Goal: Check status: Check status

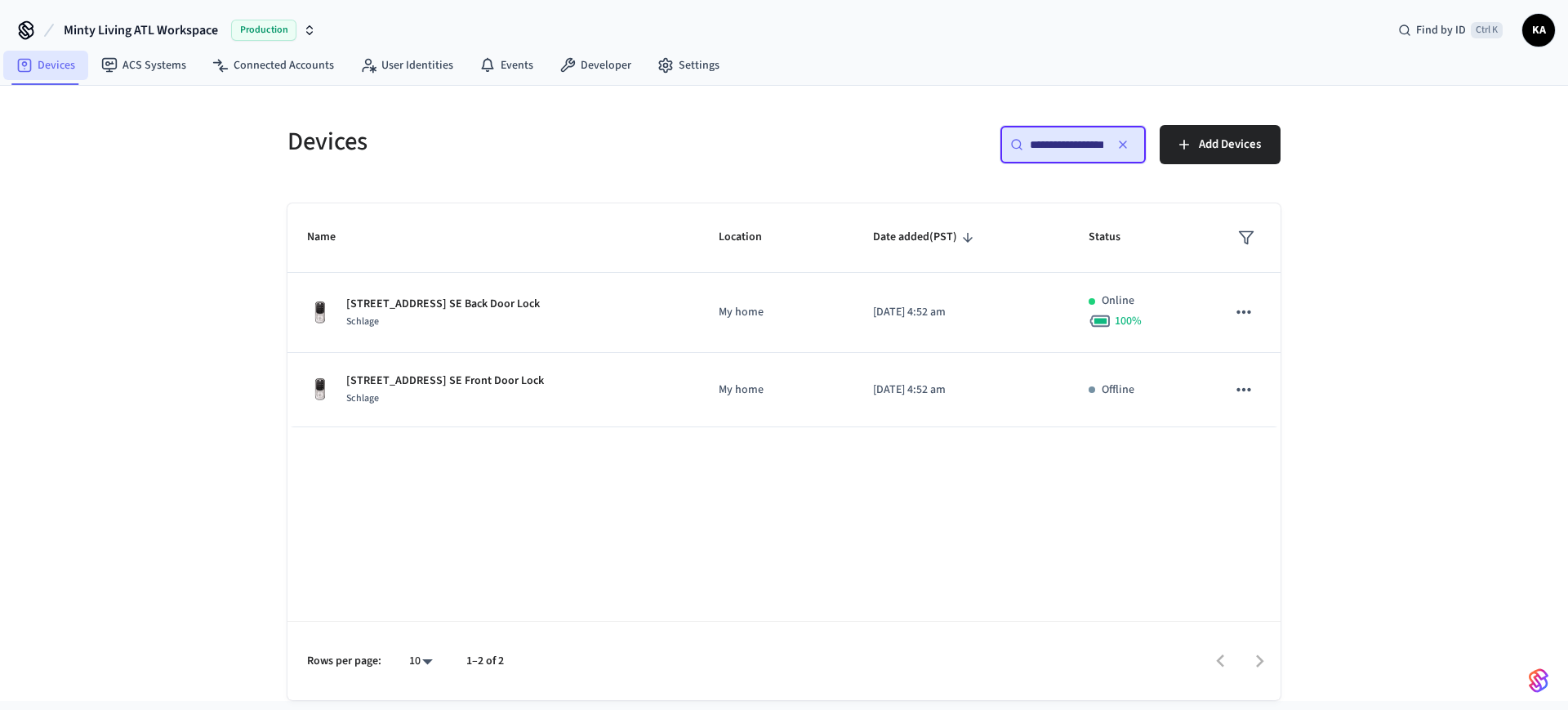
click at [38, 69] on link "Devices" at bounding box center [46, 65] width 85 height 29
click at [1123, 150] on icon "button" at bounding box center [1123, 145] width 13 height 13
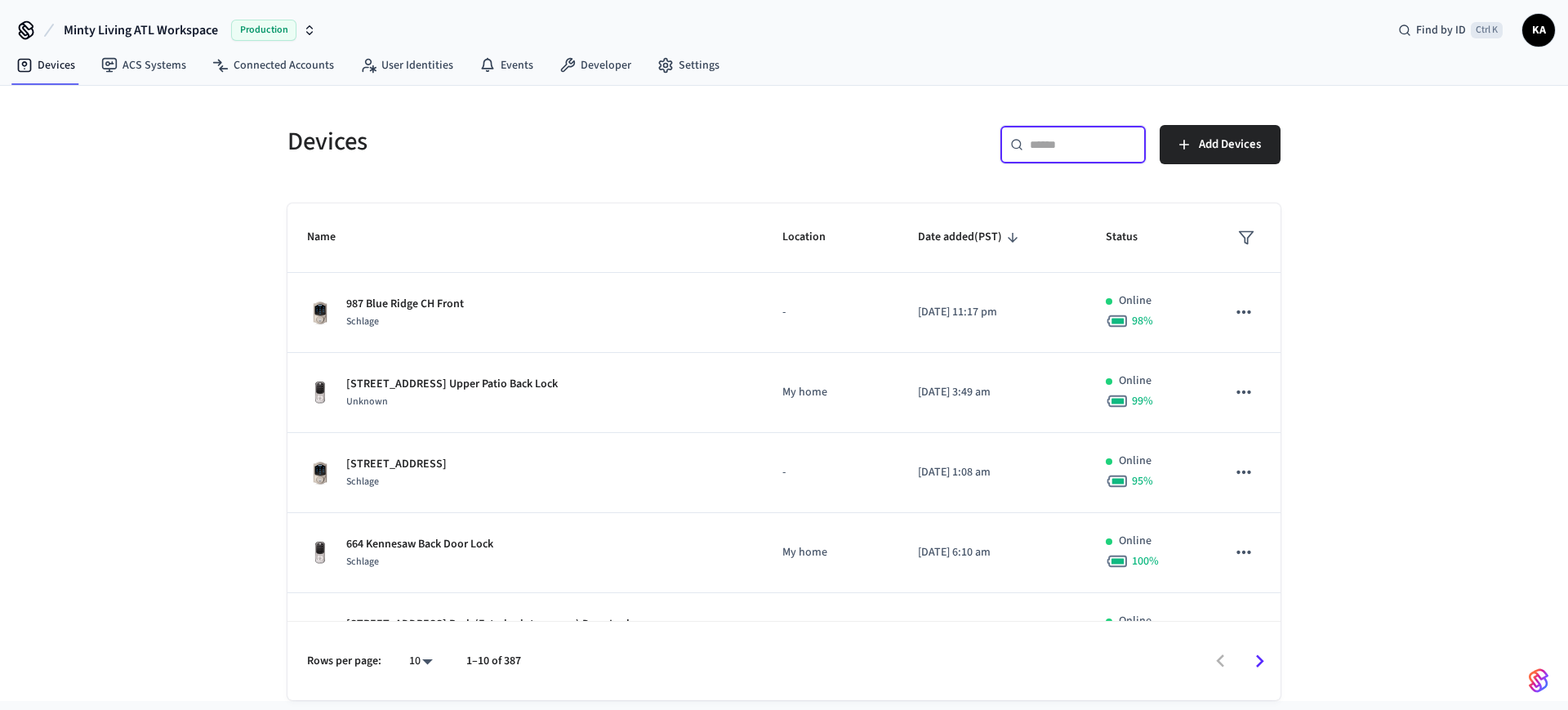
click at [1066, 146] on input "text" at bounding box center [1083, 145] width 106 height 17
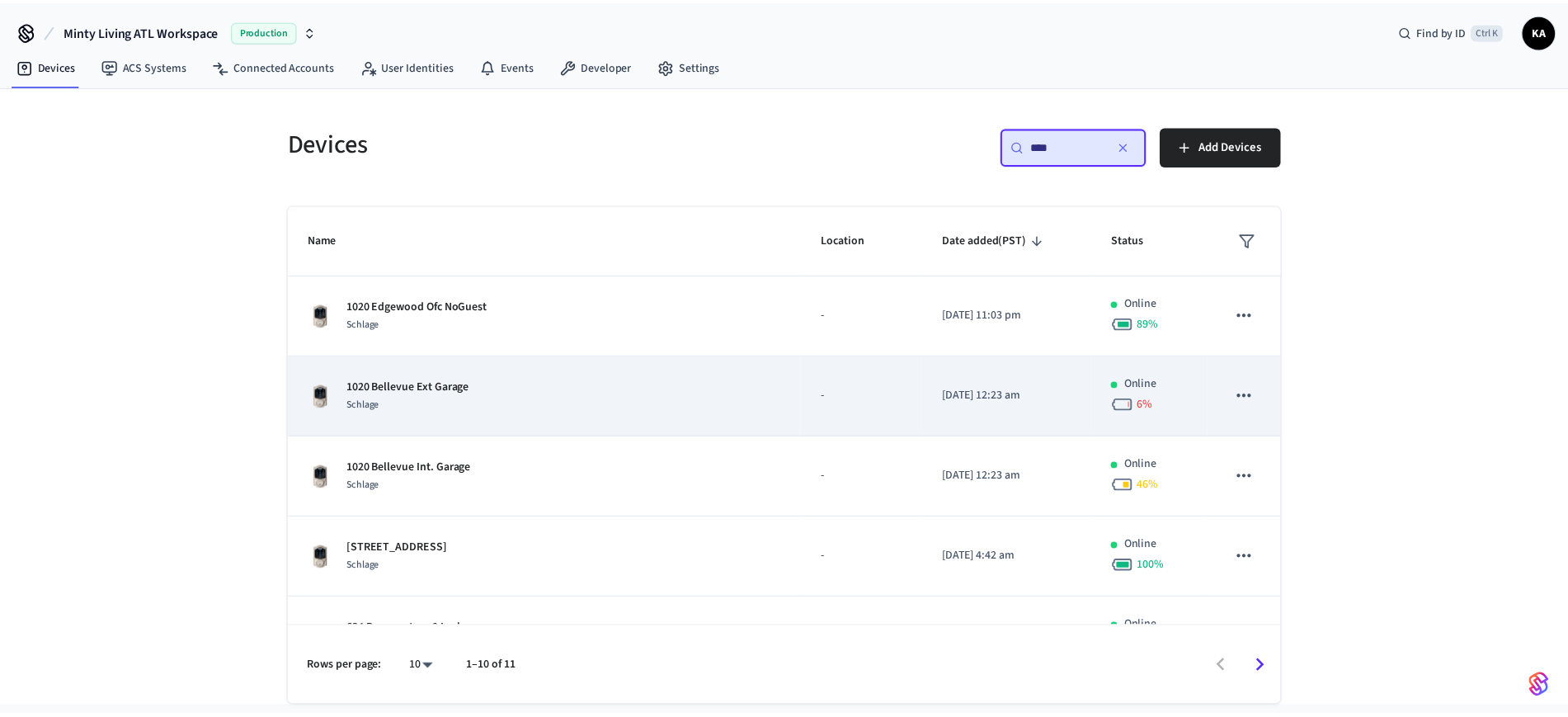
scroll to position [103, 0]
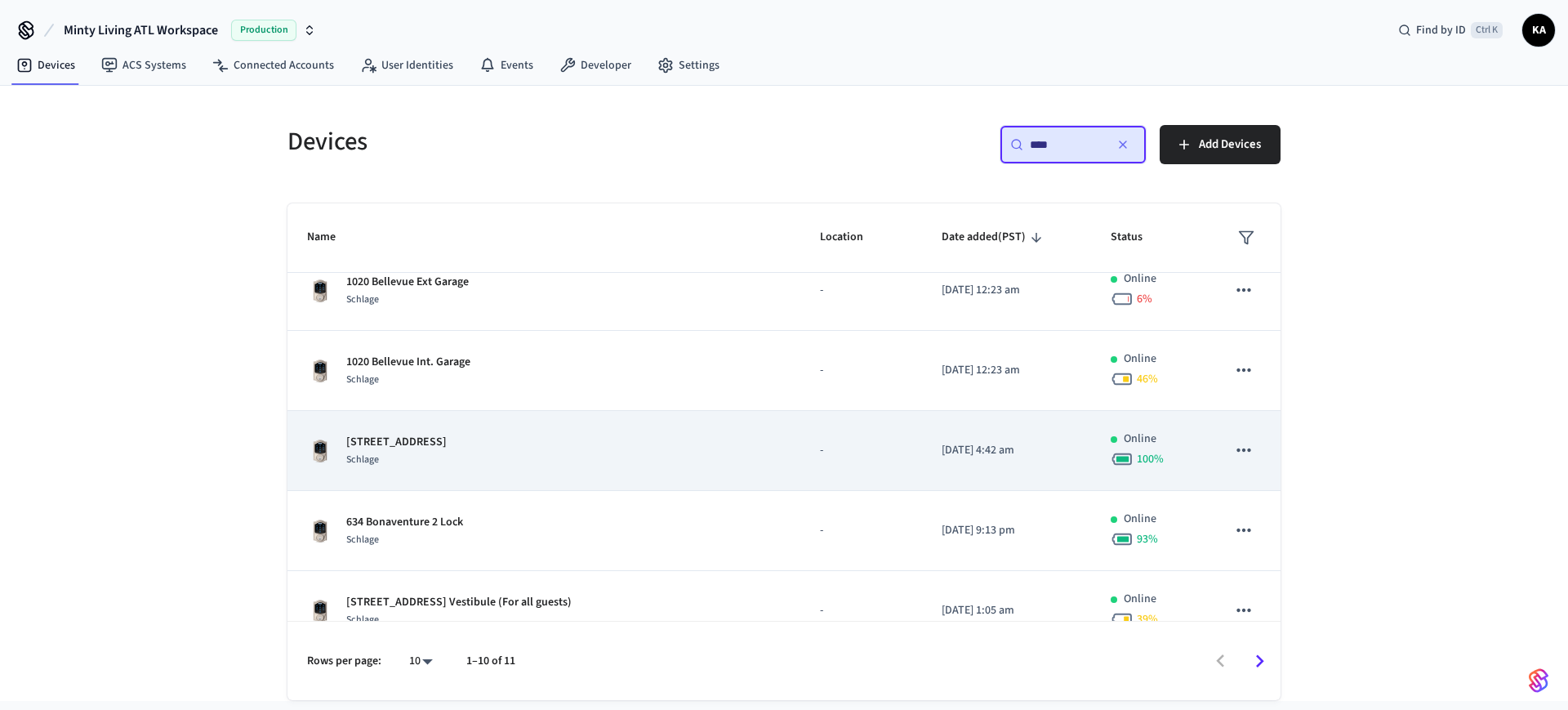
type input "****"
click at [513, 454] on div "[STREET_ADDRESS]" at bounding box center [544, 451] width 474 height 34
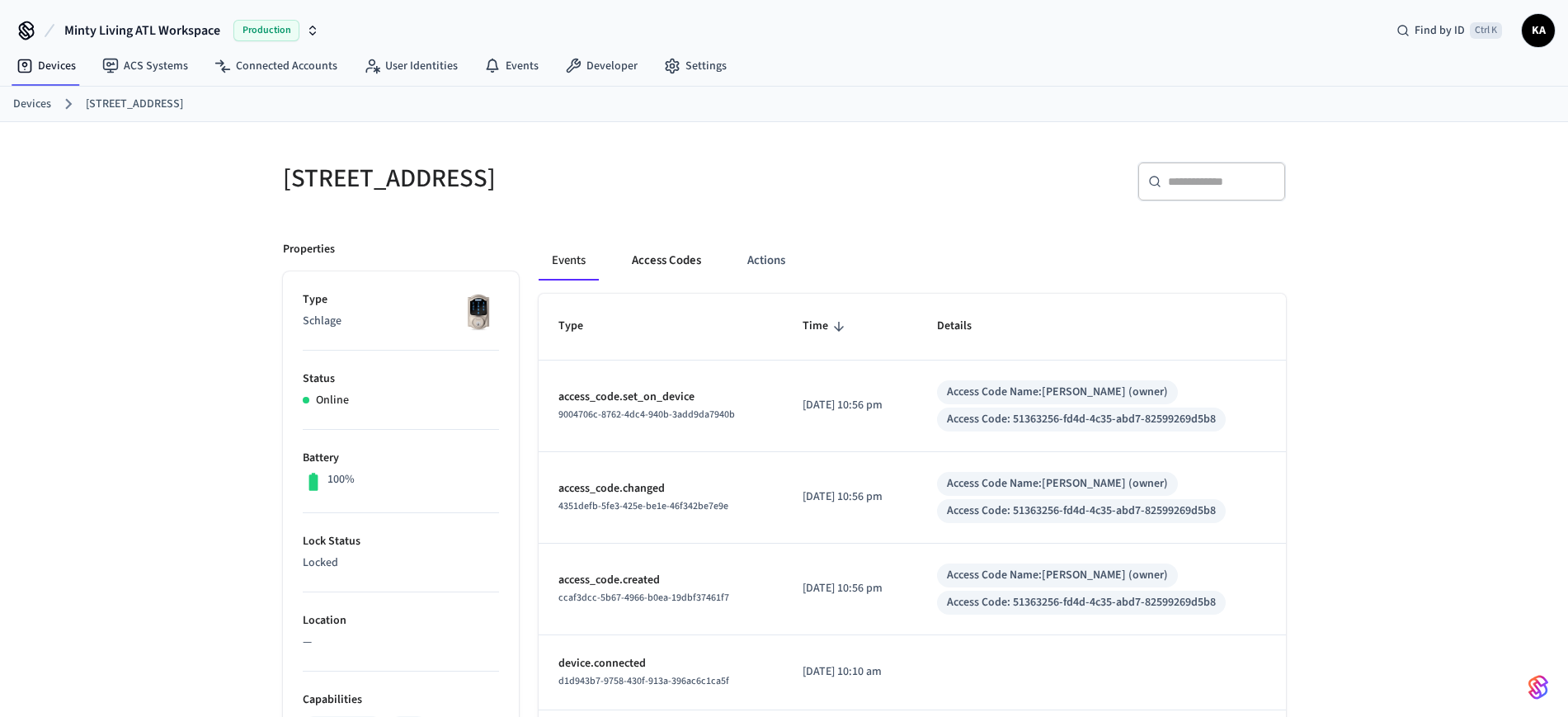
click at [661, 251] on button "Access Codes" at bounding box center [667, 260] width 96 height 39
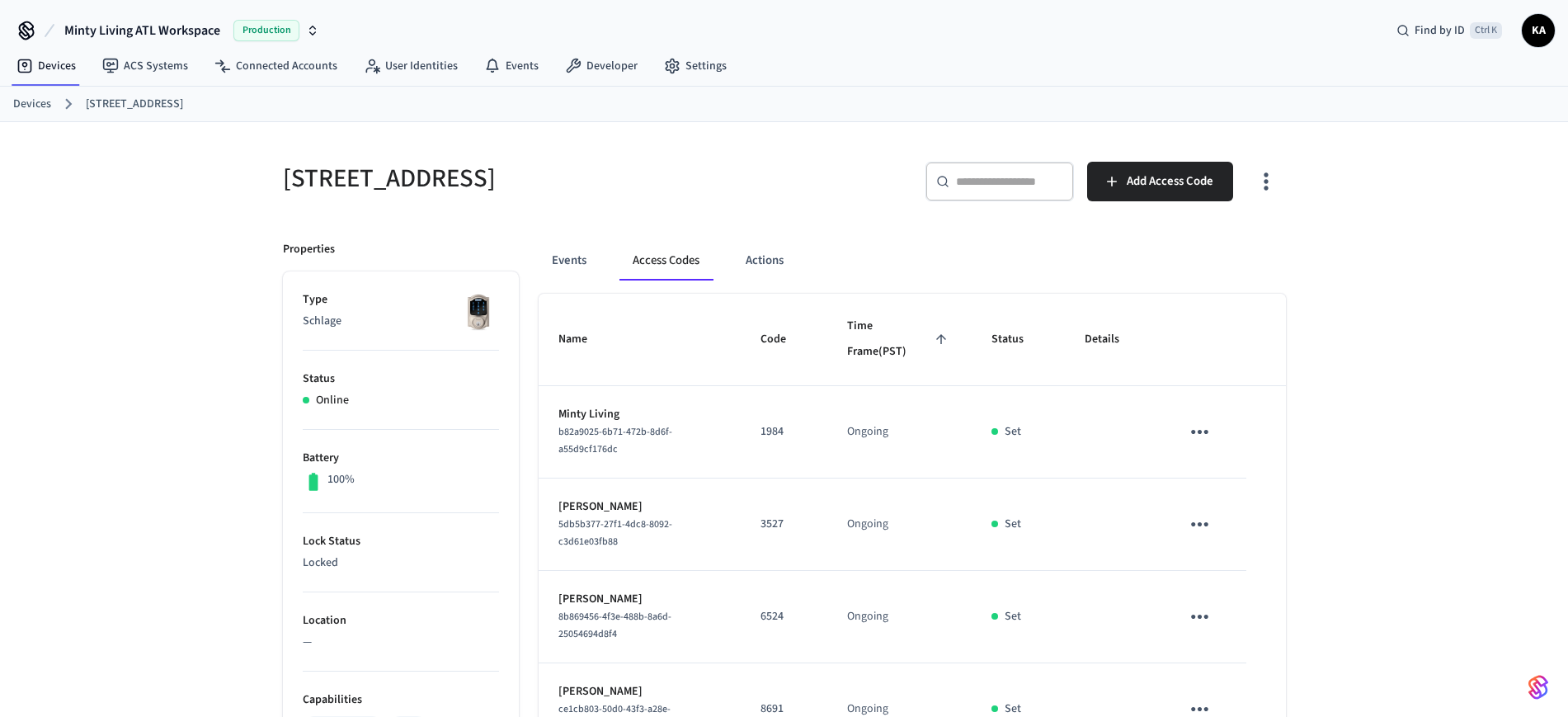
click at [17, 104] on link "Devices" at bounding box center [32, 104] width 38 height 18
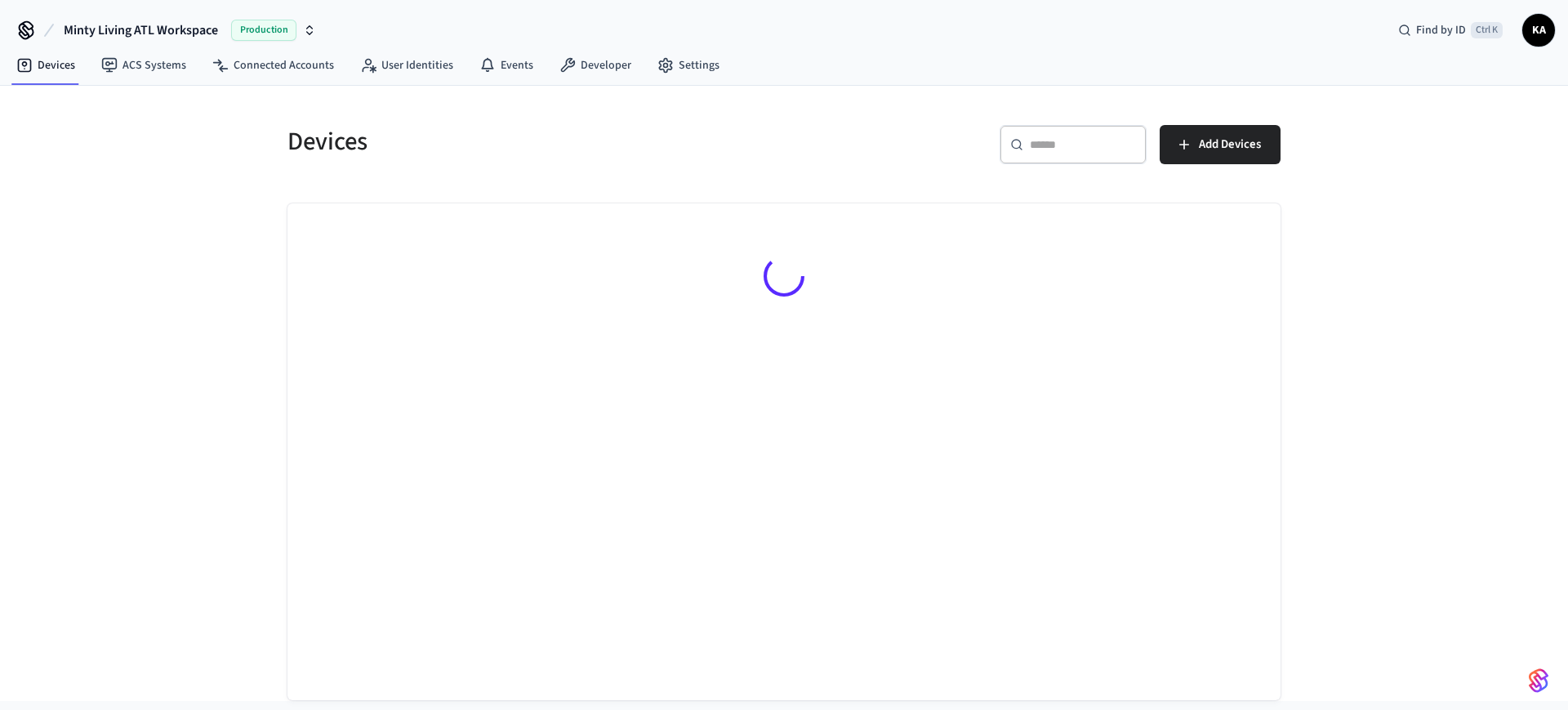
click at [1106, 163] on div "​ ​" at bounding box center [1072, 144] width 147 height 39
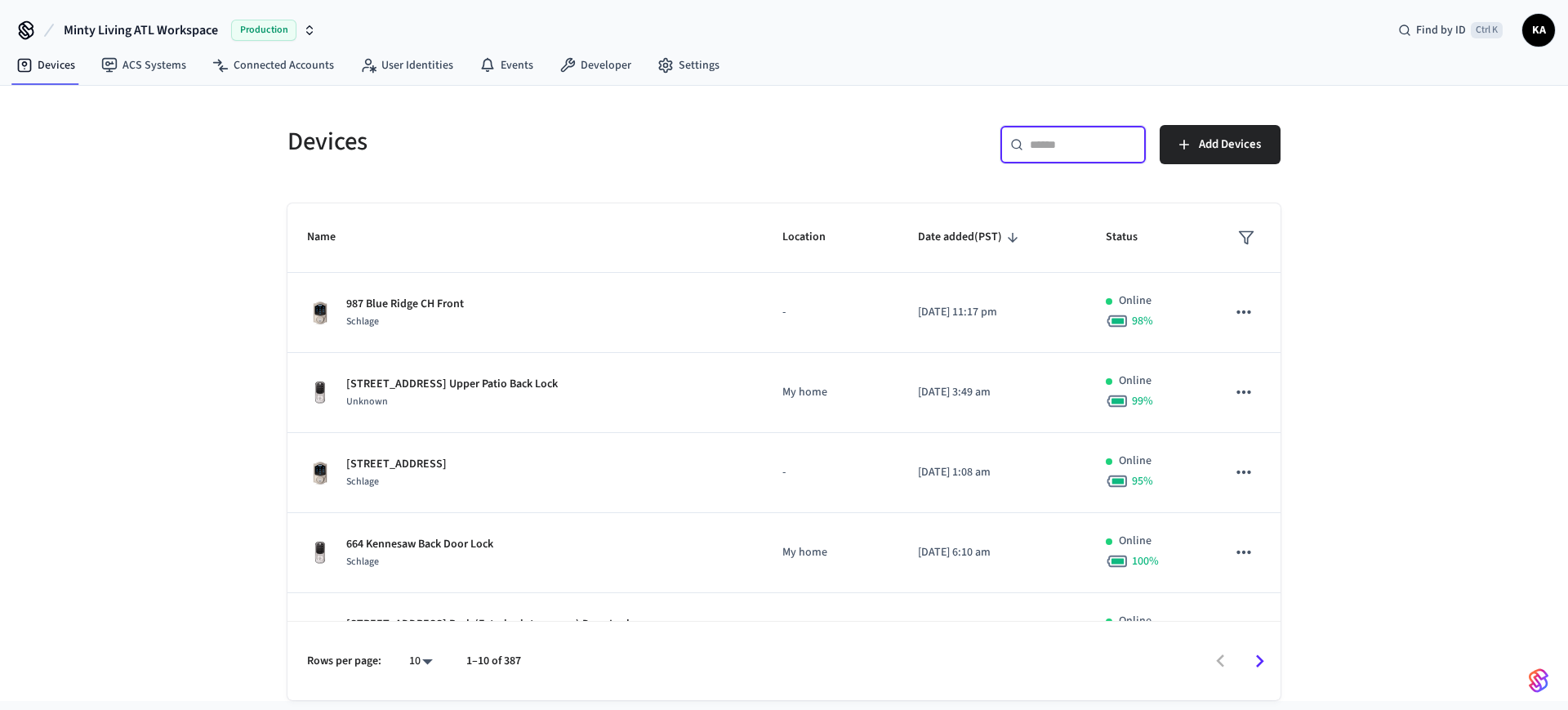
click at [1063, 153] on div "​ ​" at bounding box center [1072, 144] width 147 height 39
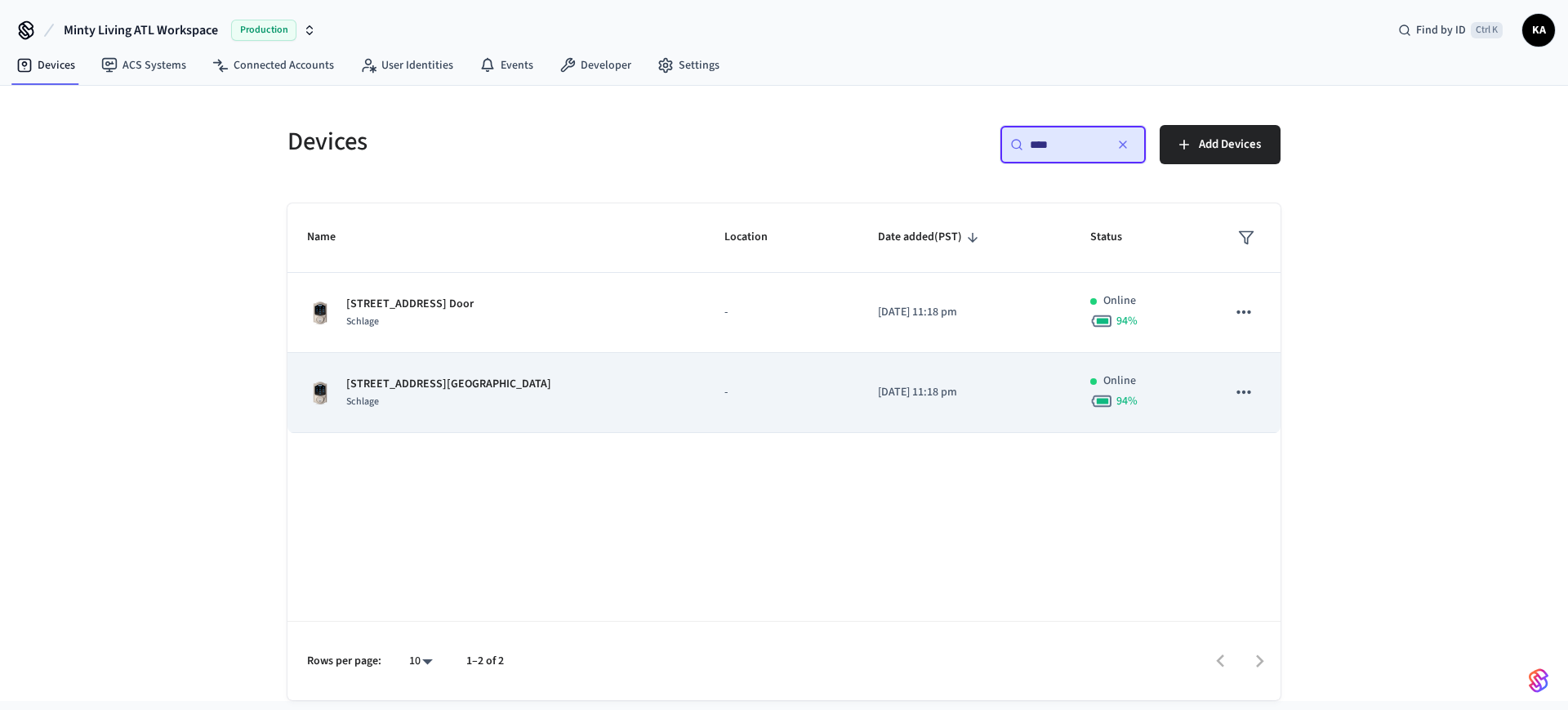
type input "****"
click at [514, 398] on div "[STREET_ADDRESS]" at bounding box center [496, 392] width 378 height 34
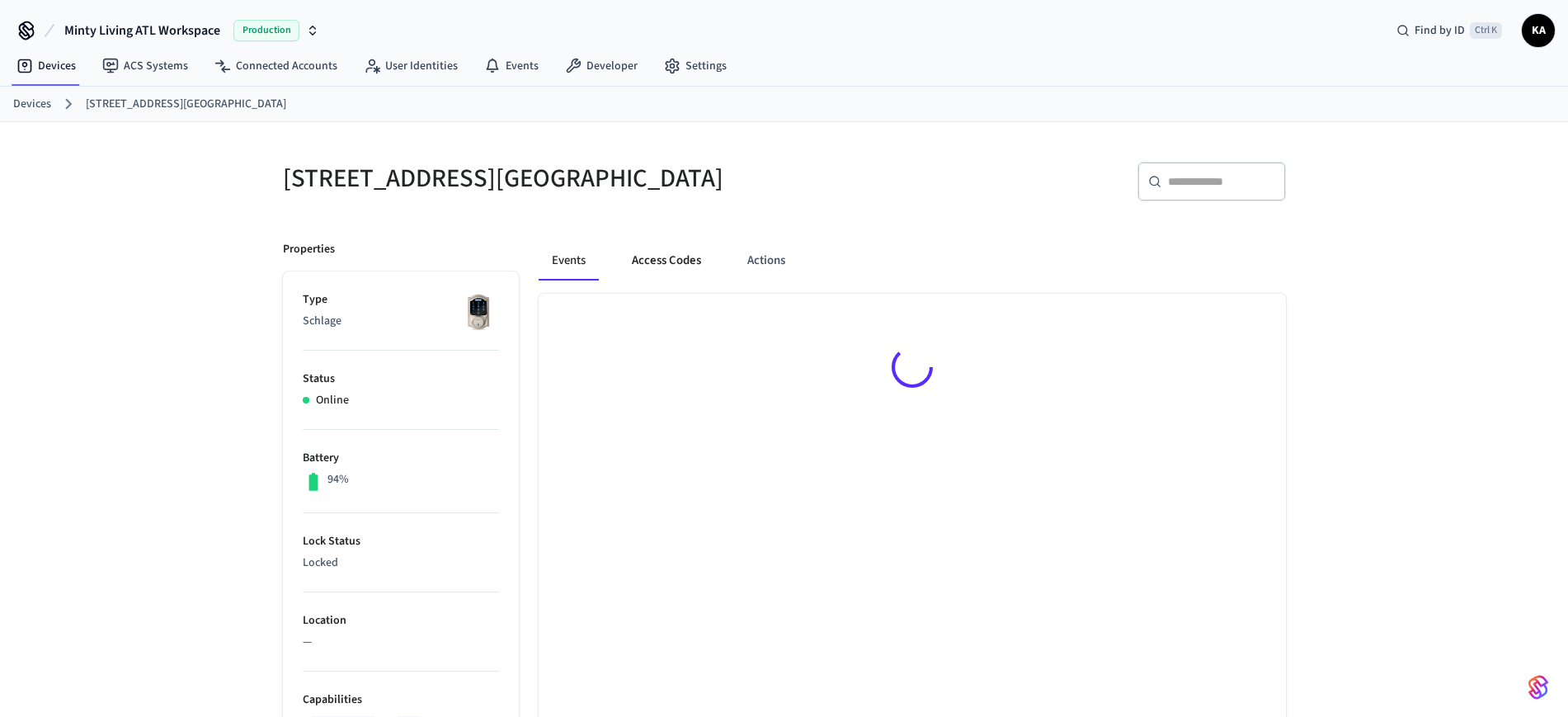
click at [649, 265] on button "Access Codes" at bounding box center [667, 260] width 96 height 39
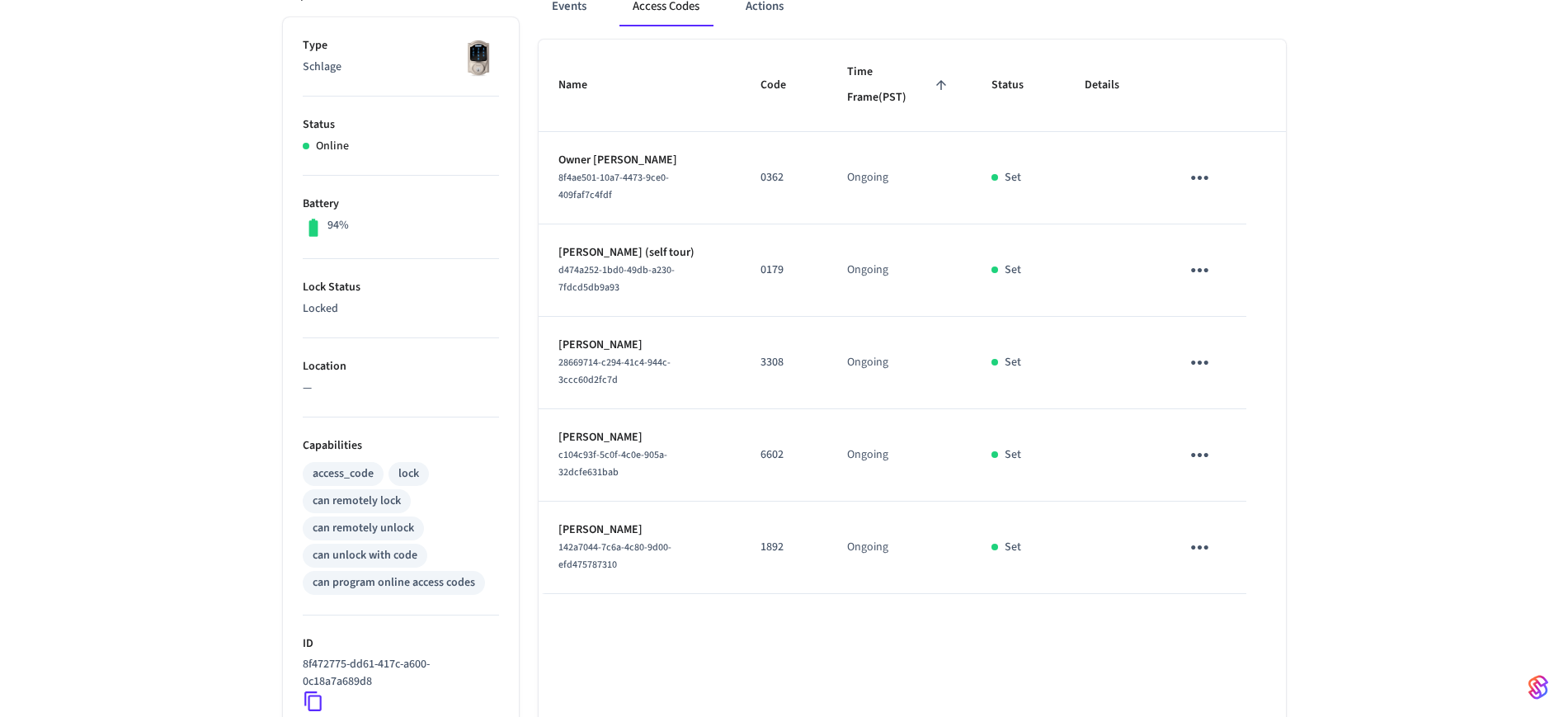
scroll to position [207, 0]
